Goal: Check status: Check status

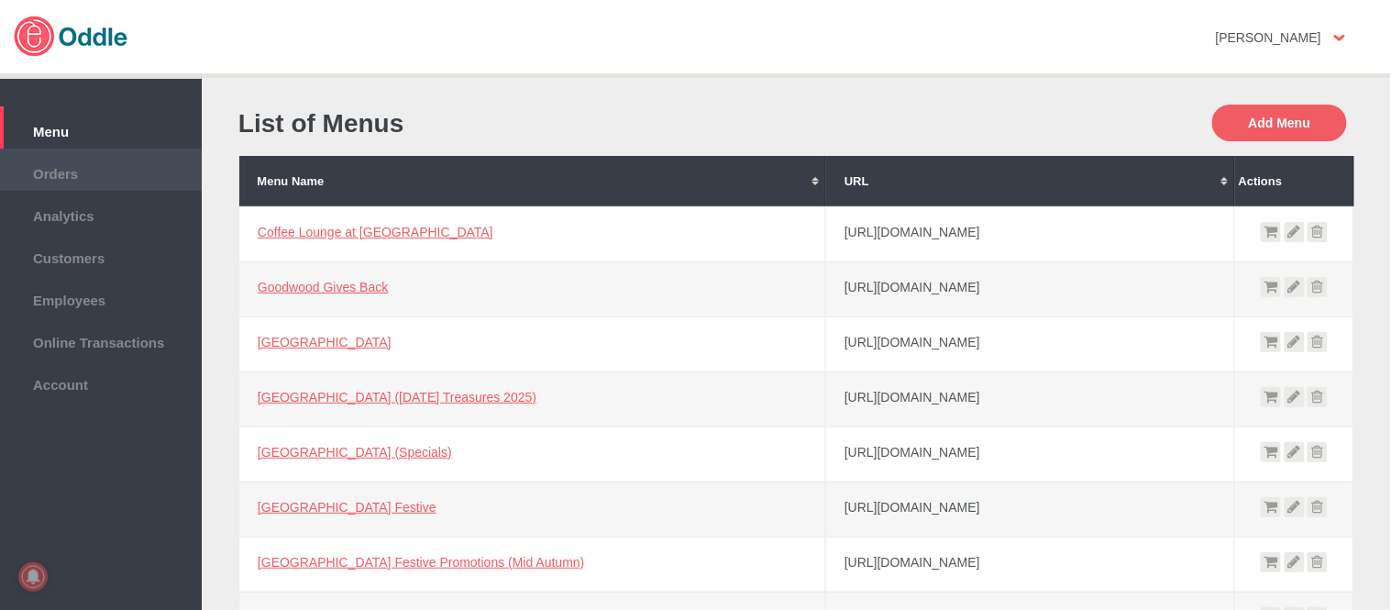
click at [50, 163] on span "Orders" at bounding box center [100, 171] width 183 height 20
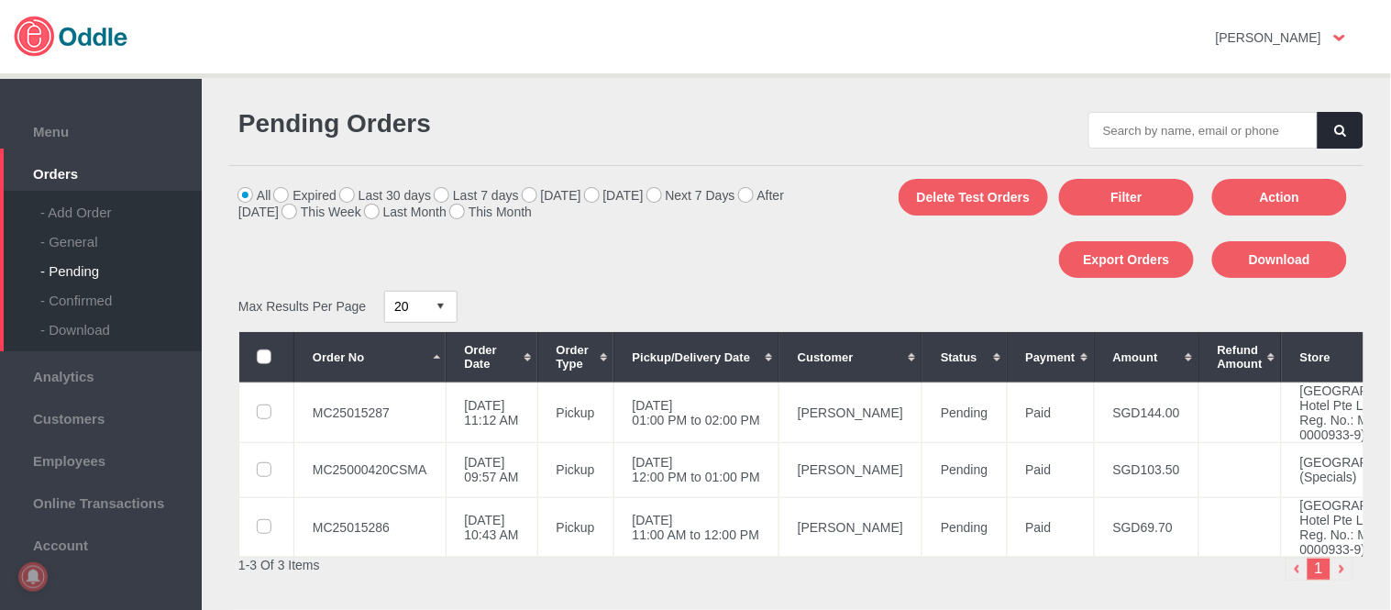
click at [85, 242] on div "- General" at bounding box center [120, 234] width 161 height 29
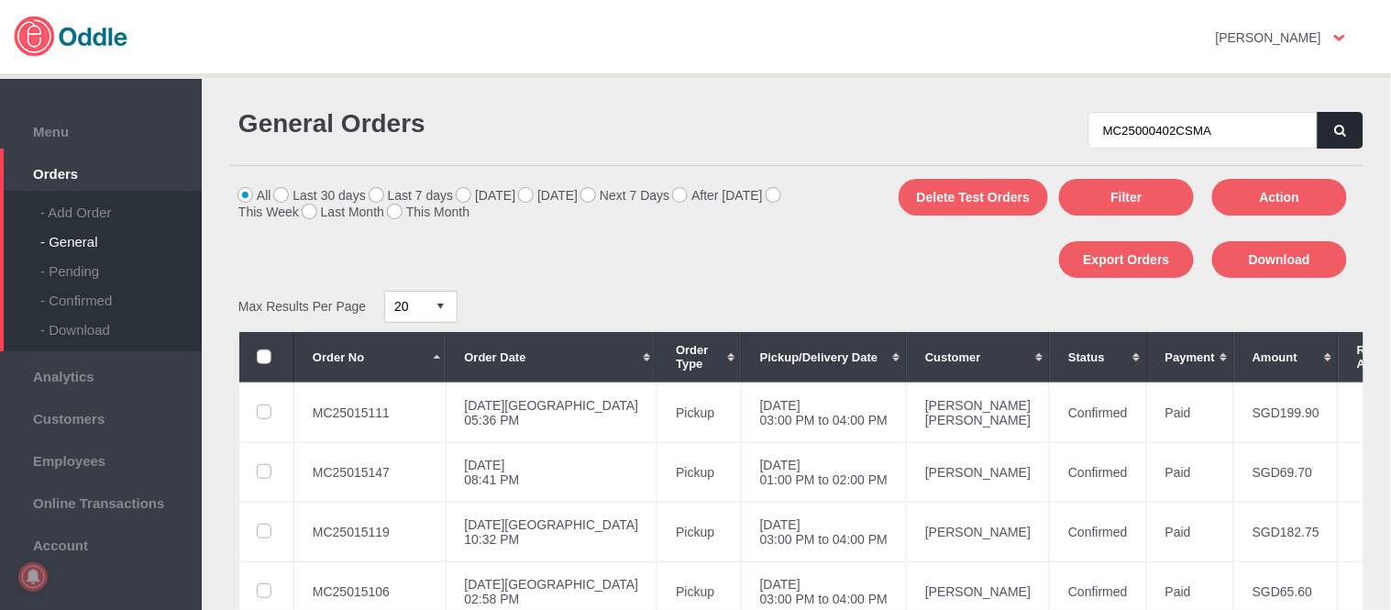
type input "MC25000402CSMA"
click at [1335, 133] on icon "button" at bounding box center [1340, 131] width 11 height 12
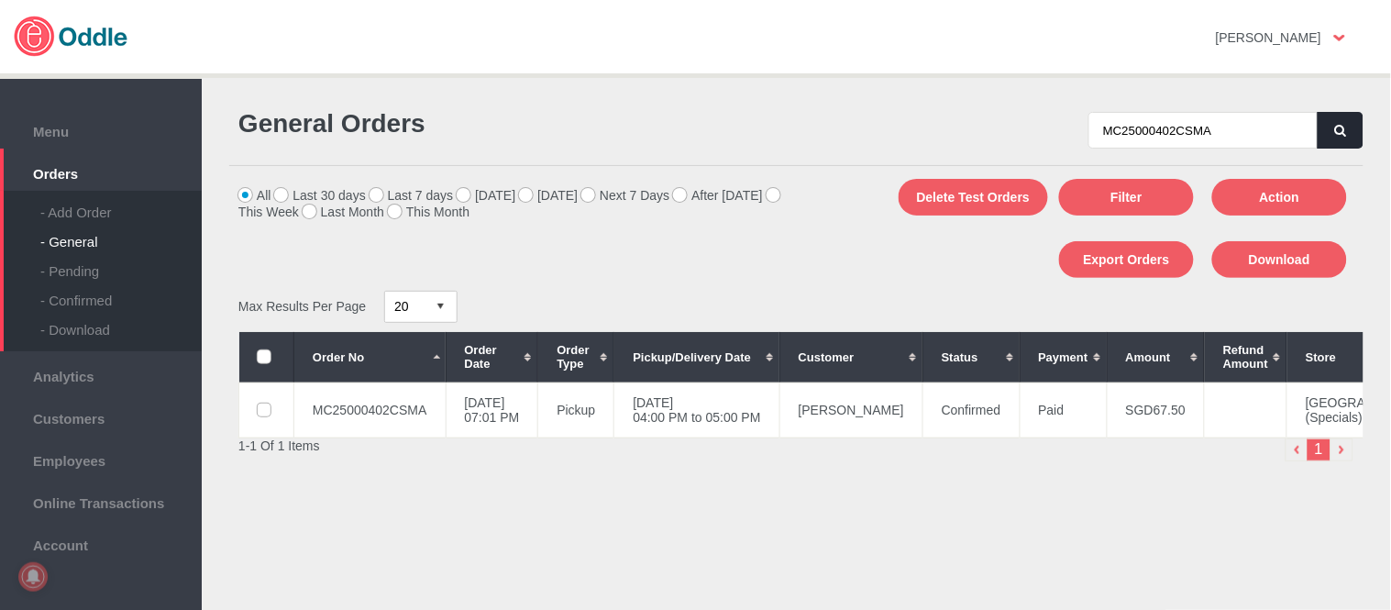
click at [1323, 130] on button "button" at bounding box center [1340, 130] width 46 height 37
click at [1335, 128] on icon "button" at bounding box center [1340, 131] width 11 height 12
click at [1322, 126] on button "button" at bounding box center [1340, 130] width 46 height 37
